Goal: Find specific page/section: Find specific page/section

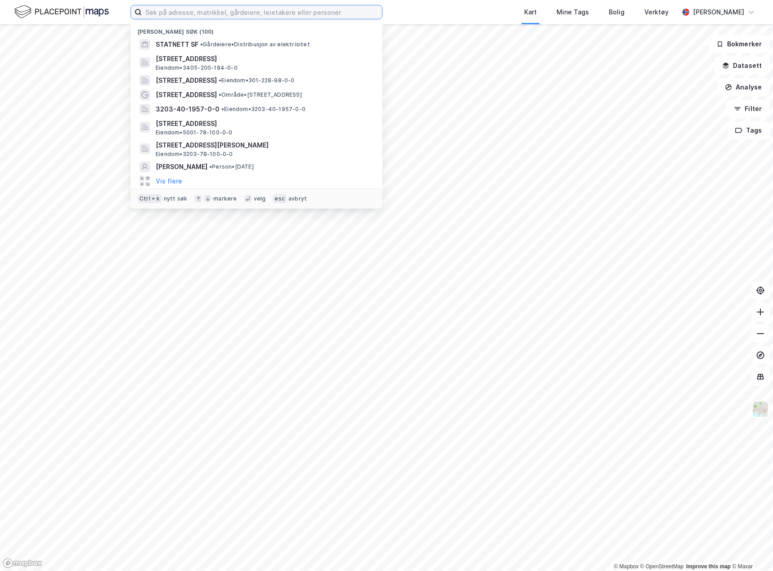
click at [165, 15] on input at bounding box center [262, 11] width 240 height 13
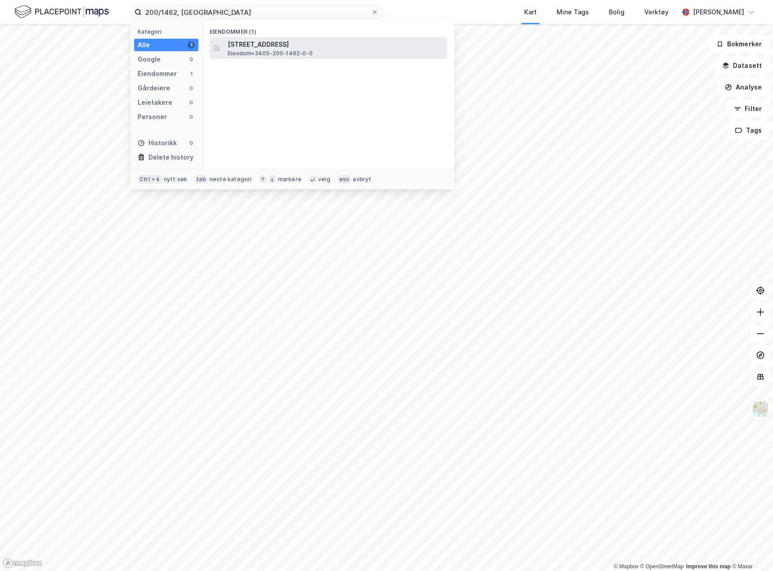
click at [295, 48] on span "[STREET_ADDRESS]" at bounding box center [336, 44] width 216 height 11
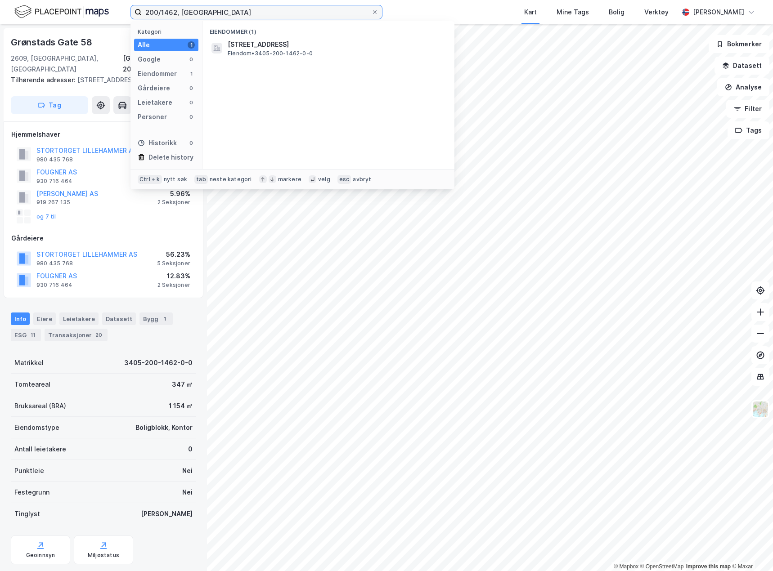
drag, startPoint x: 176, startPoint y: 11, endPoint x: 162, endPoint y: 11, distance: 14.8
click at [162, 11] on input "200/1462, [GEOGRAPHIC_DATA]" at bounding box center [256, 11] width 229 height 13
type input "200/184, [GEOGRAPHIC_DATA]"
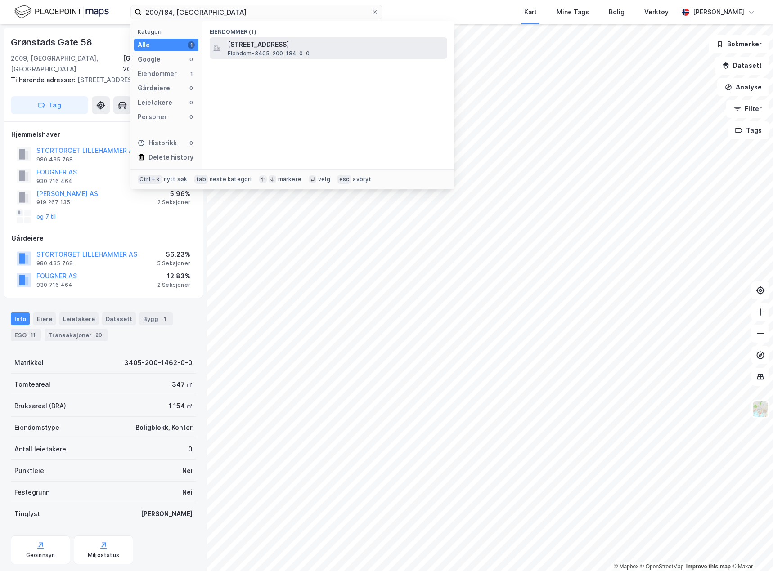
click at [343, 46] on span "[STREET_ADDRESS]" at bounding box center [336, 44] width 216 height 11
